Goal: Contribute content

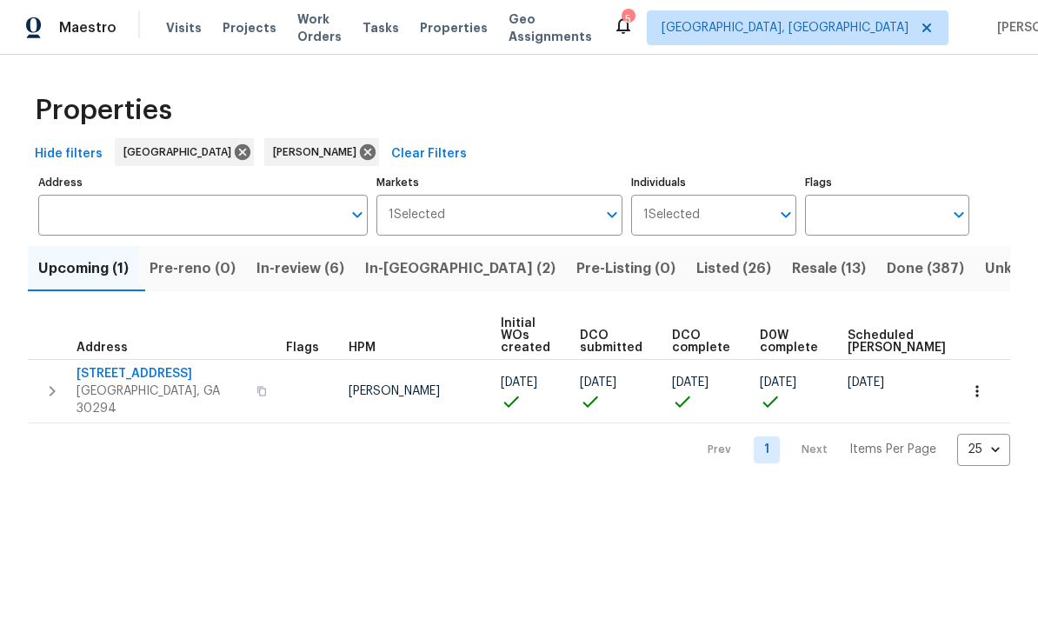
click at [340, 275] on span "In-review (6)" at bounding box center [300, 268] width 88 height 24
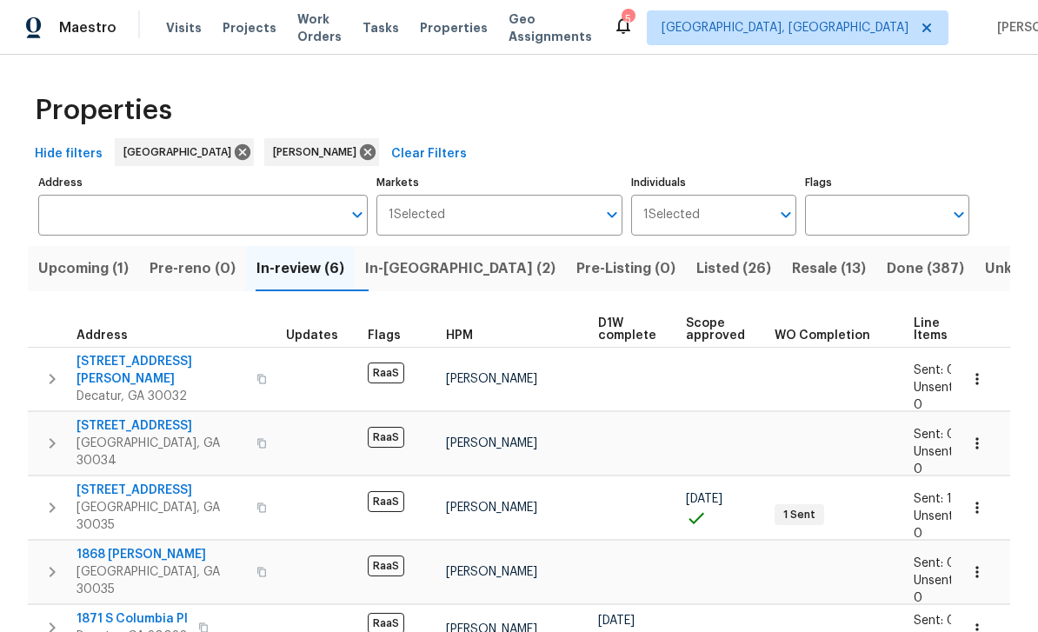
click at [90, 284] on button "Upcoming (1)" at bounding box center [83, 268] width 111 height 45
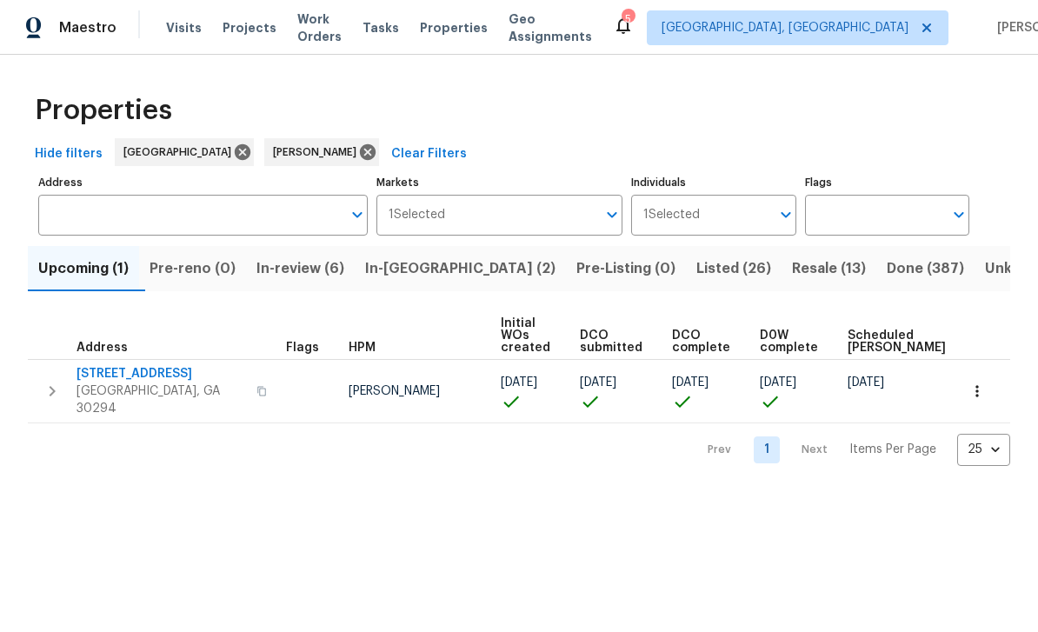
click at [120, 380] on span "3491 Saddle Creek Ln" at bounding box center [160, 373] width 169 height 17
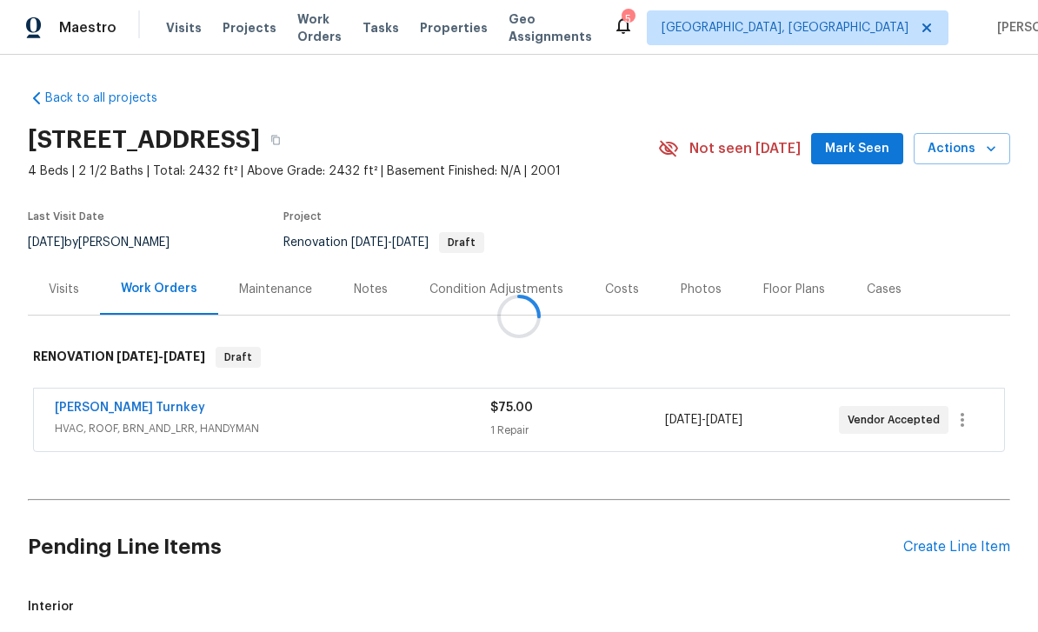
click at [379, 292] on div at bounding box center [519, 316] width 1038 height 632
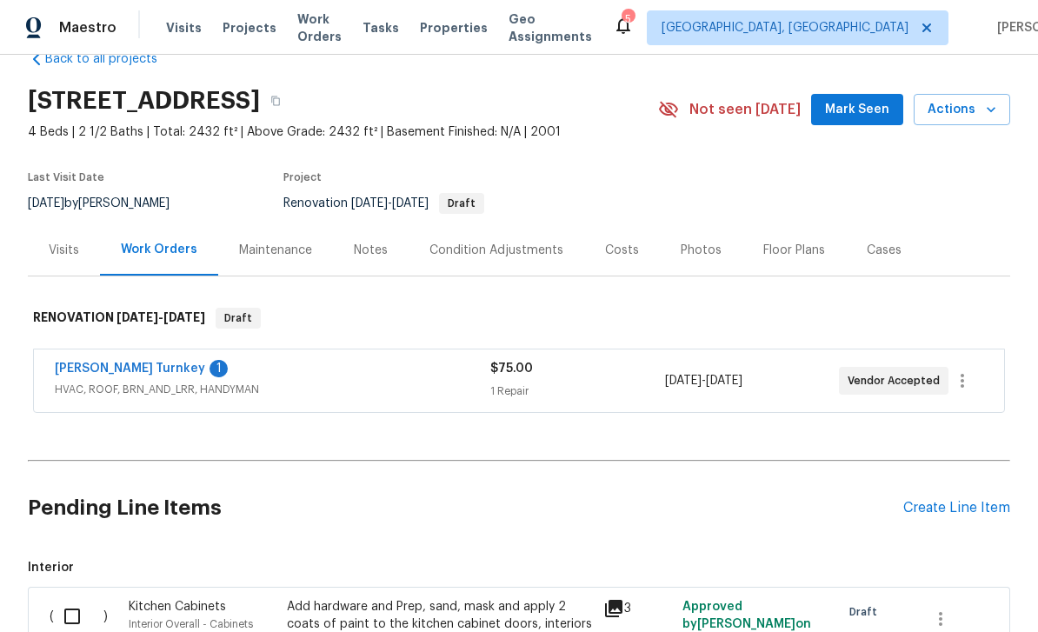
scroll to position [40, 0]
click at [373, 241] on div "Notes" at bounding box center [371, 249] width 34 height 17
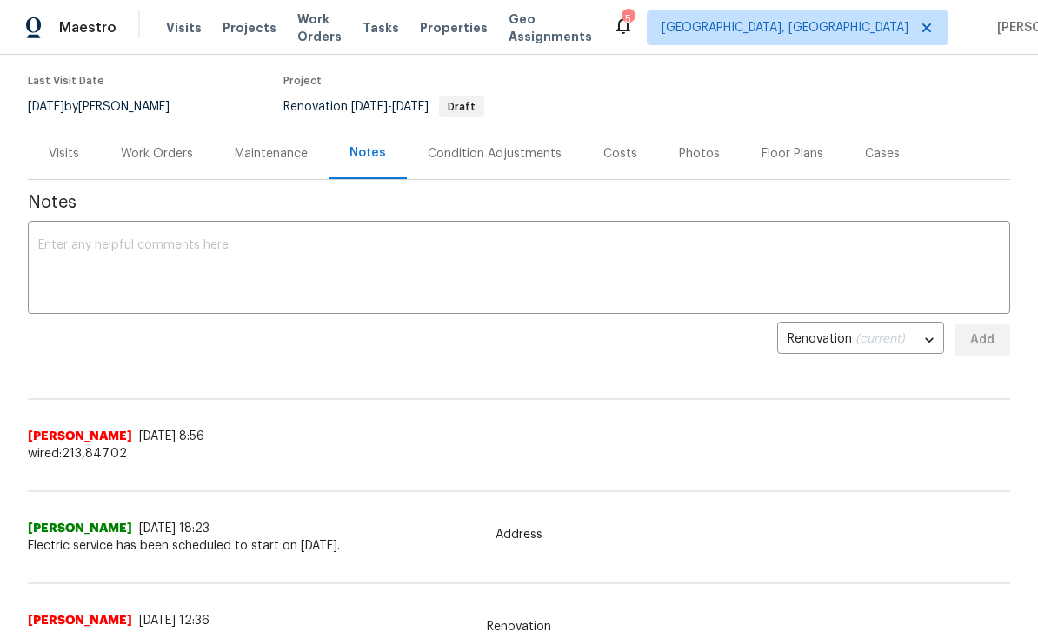
scroll to position [143, 0]
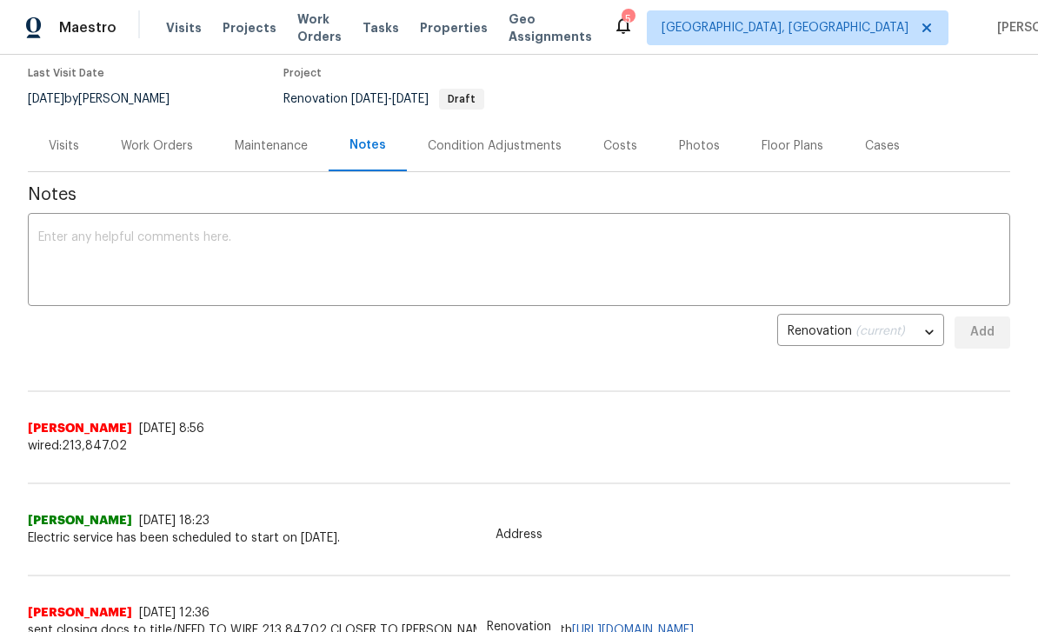
click at [567, 243] on textarea at bounding box center [518, 261] width 961 height 61
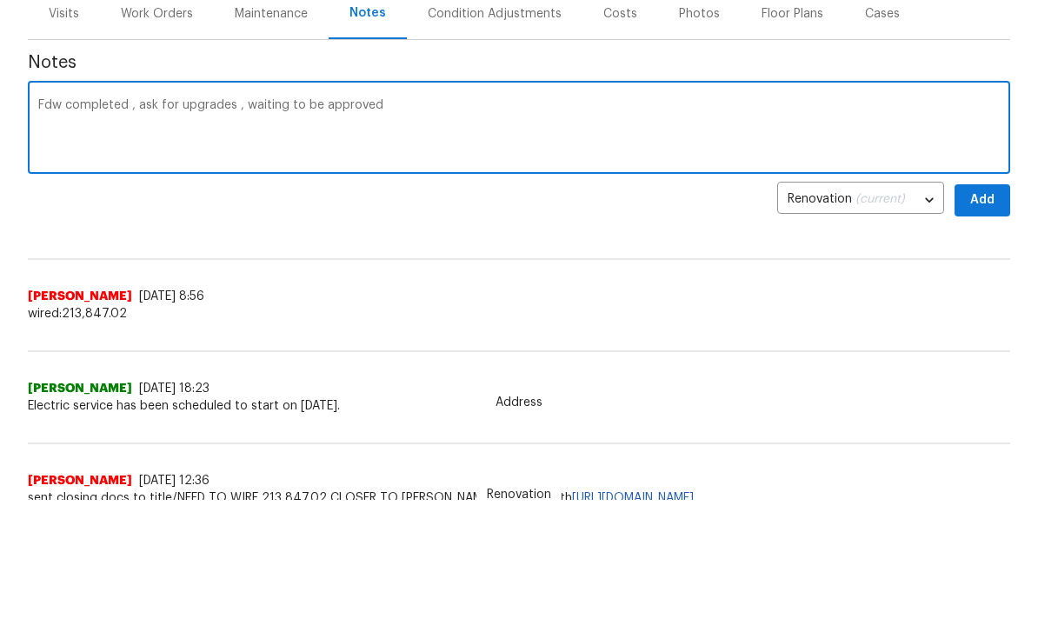
type textarea "Fdw completed , ask for upgrades , waiting to be approved"
click at [978, 322] on span "Add" at bounding box center [982, 333] width 28 height 22
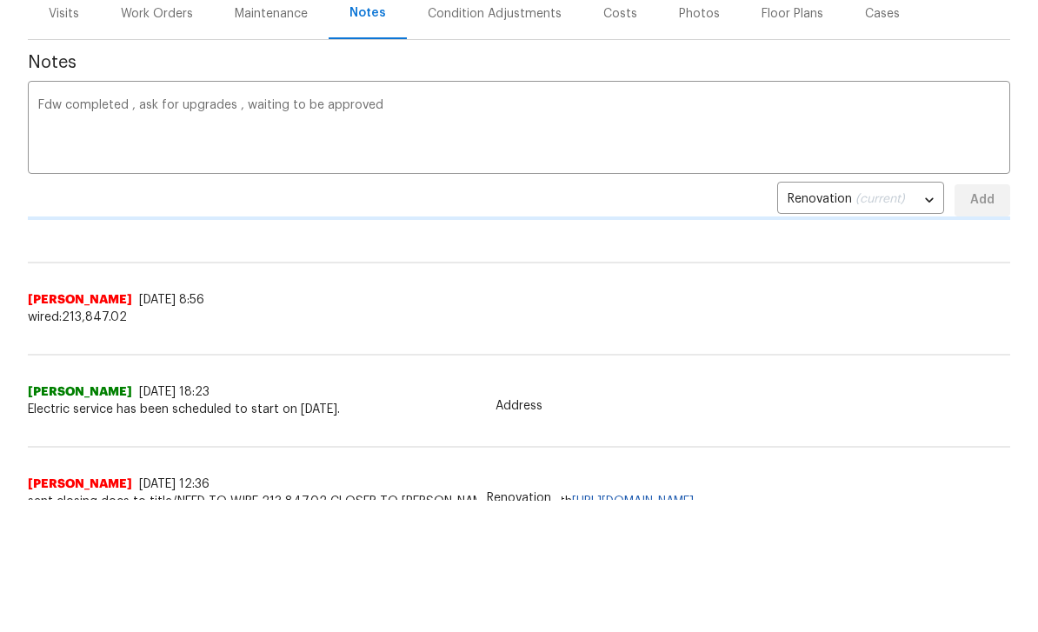
scroll to position [132, 0]
